Goal: Navigation & Orientation: Go to known website

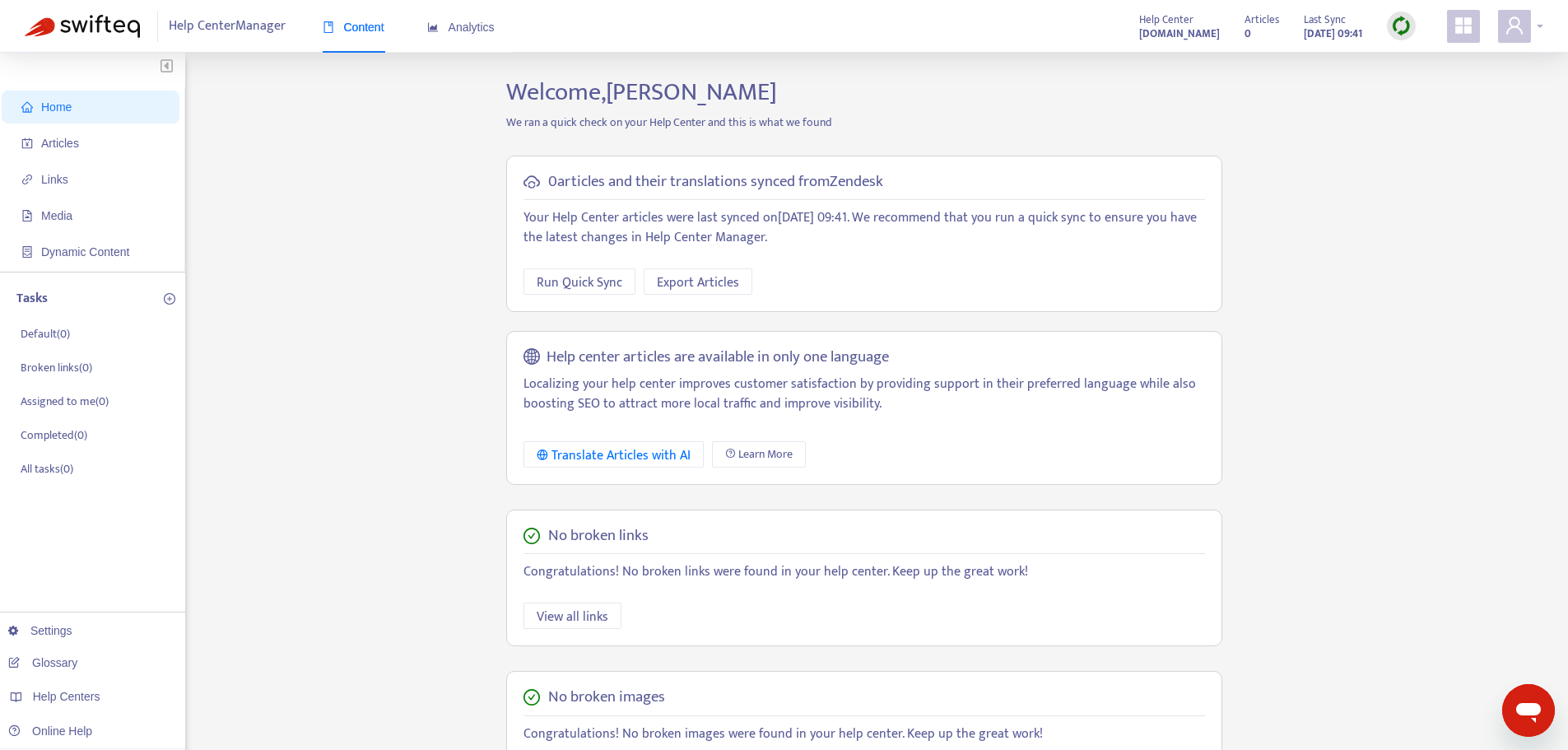
click at [1541, 31] on div at bounding box center [1521, 27] width 46 height 33
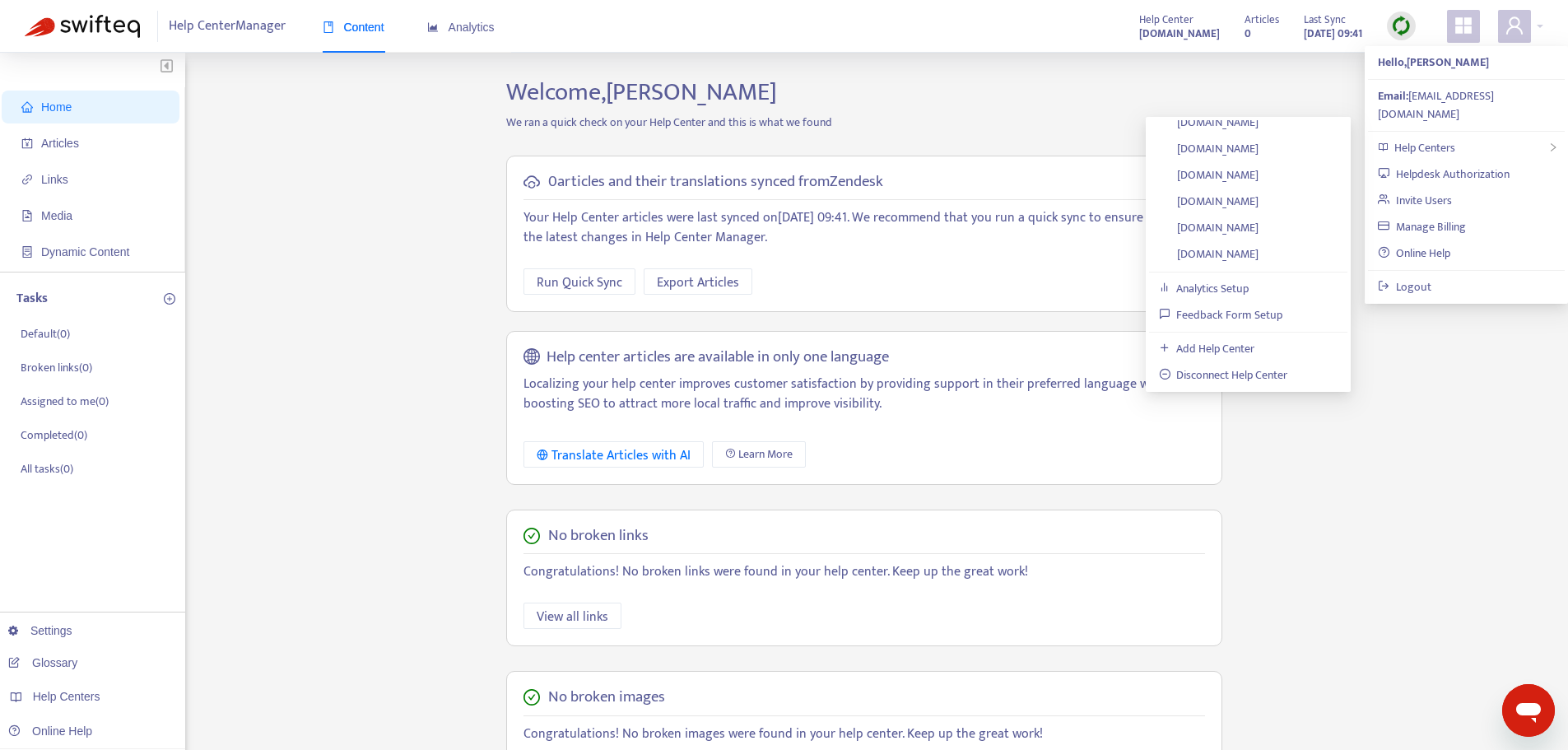
scroll to position [329, 0]
click at [1256, 172] on link "[DOMAIN_NAME]" at bounding box center [1208, 172] width 100 height 19
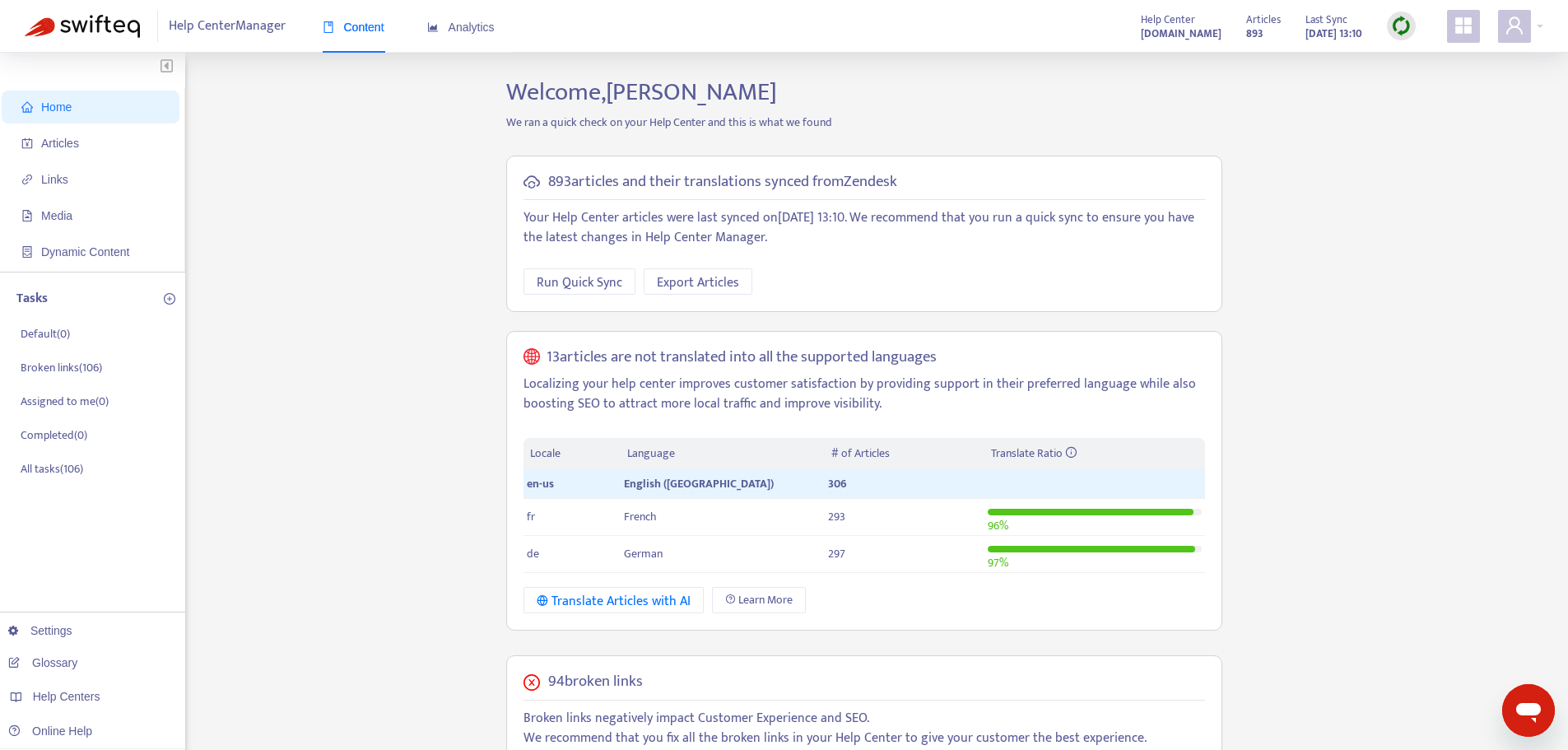
click at [1403, 29] on img at bounding box center [1401, 26] width 21 height 21
click at [1411, 60] on link "Quick Sync" at bounding box center [1435, 60] width 70 height 19
